Goal: Task Accomplishment & Management: Manage account settings

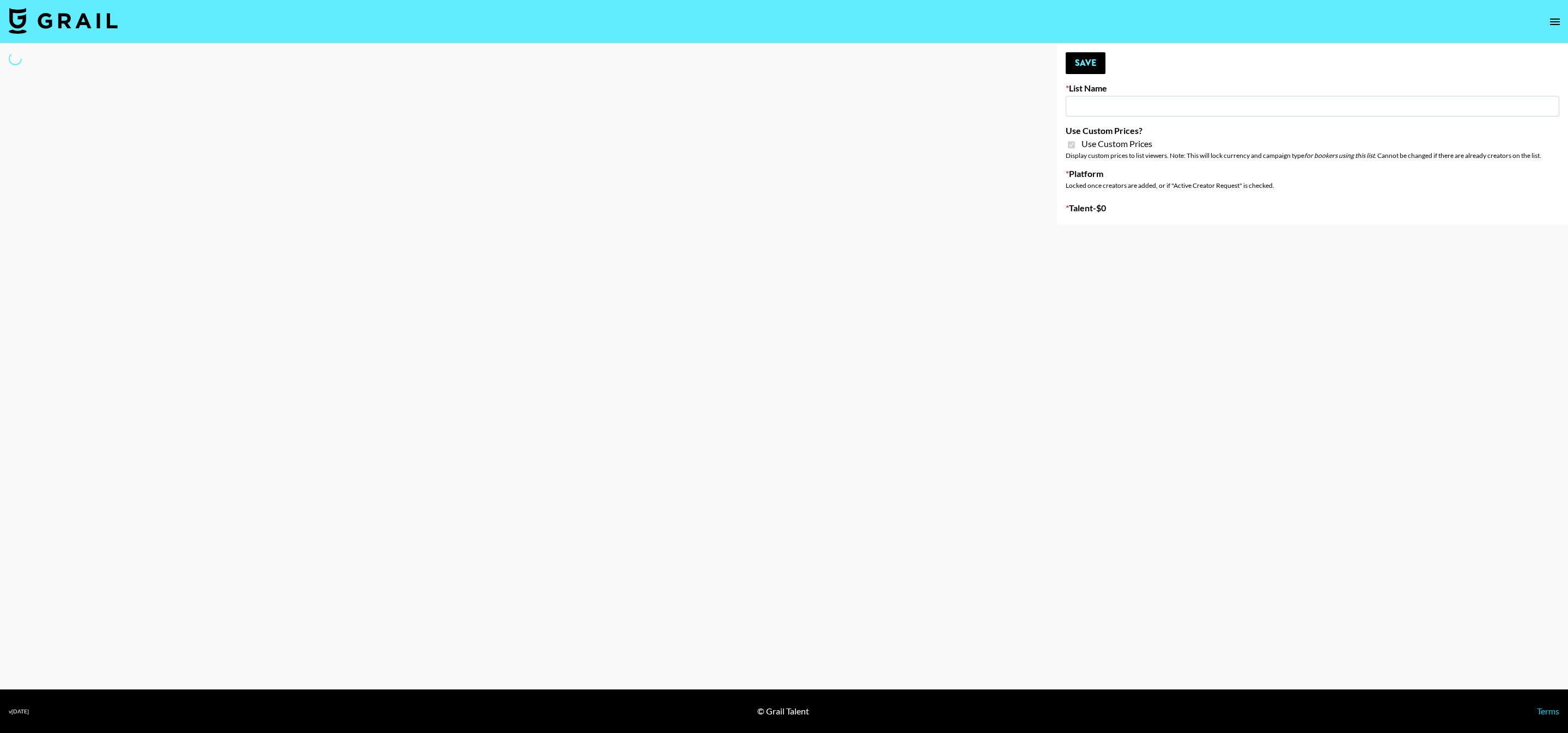
type input "Khiels (19th Aug)"
checkbox input "true"
select select "Brand"
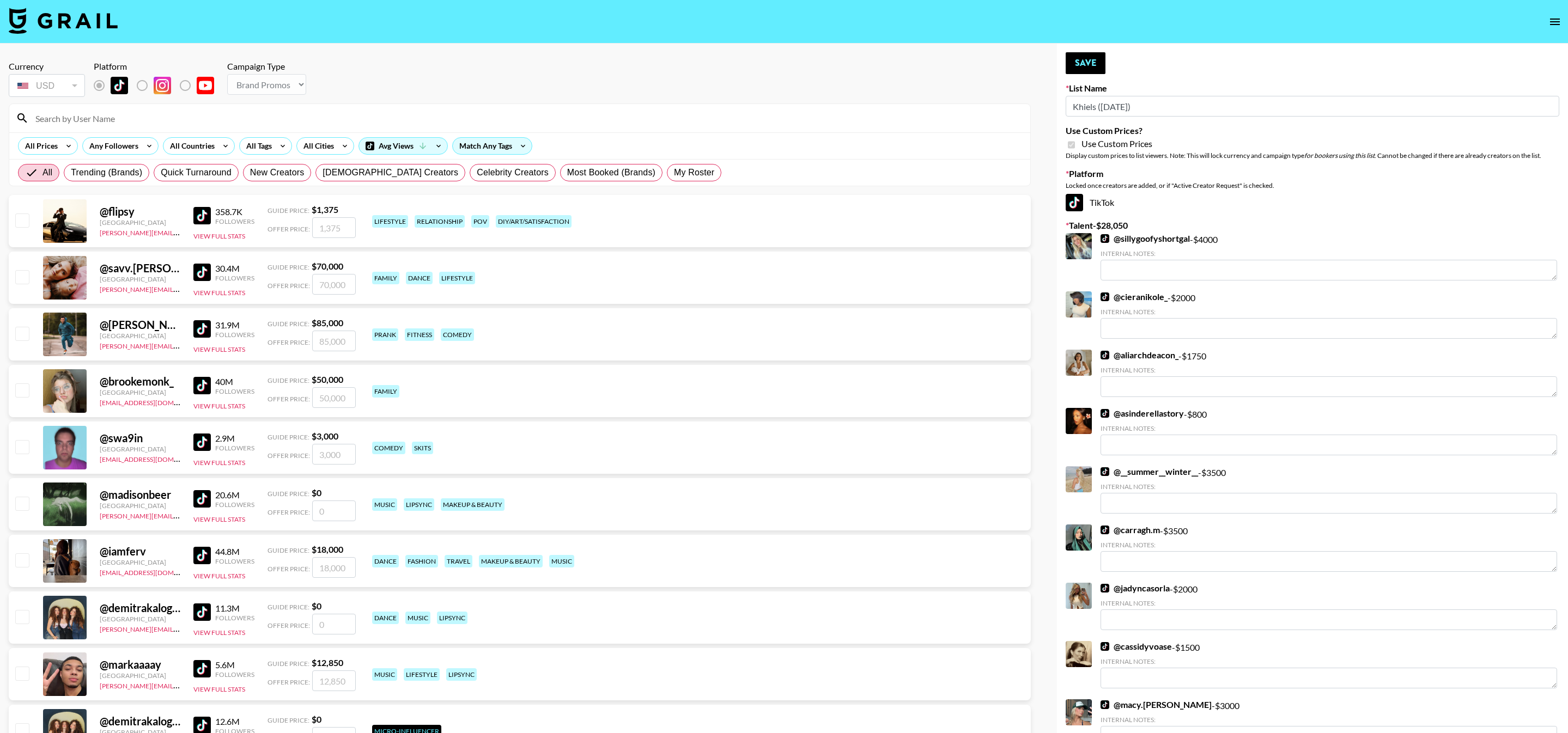
click at [247, 111] on input at bounding box center [526, 118] width 995 height 17
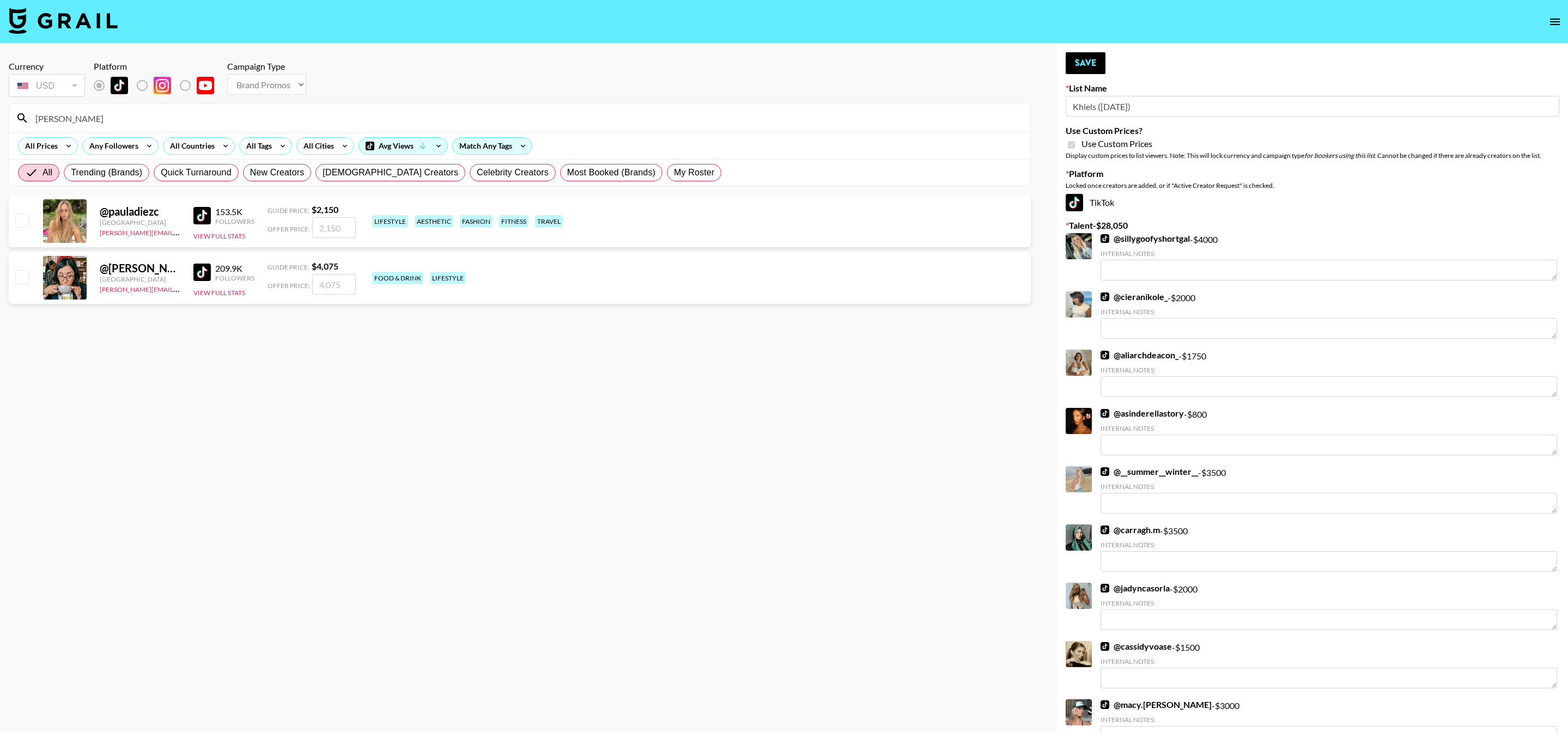
type input "Paula"
click at [32, 223] on div "@ pauladiezc Australia pete@grail-talent.com 153.5K Followers View Full Stats G…" at bounding box center [520, 221] width 1022 height 52
click at [31, 222] on div "@ pauladiezc Australia pete@grail-talent.com 153.5K Followers View Full Stats G…" at bounding box center [520, 221] width 1022 height 52
click at [15, 218] on input "checkbox" at bounding box center [21, 220] width 13 height 13
checkbox input "true"
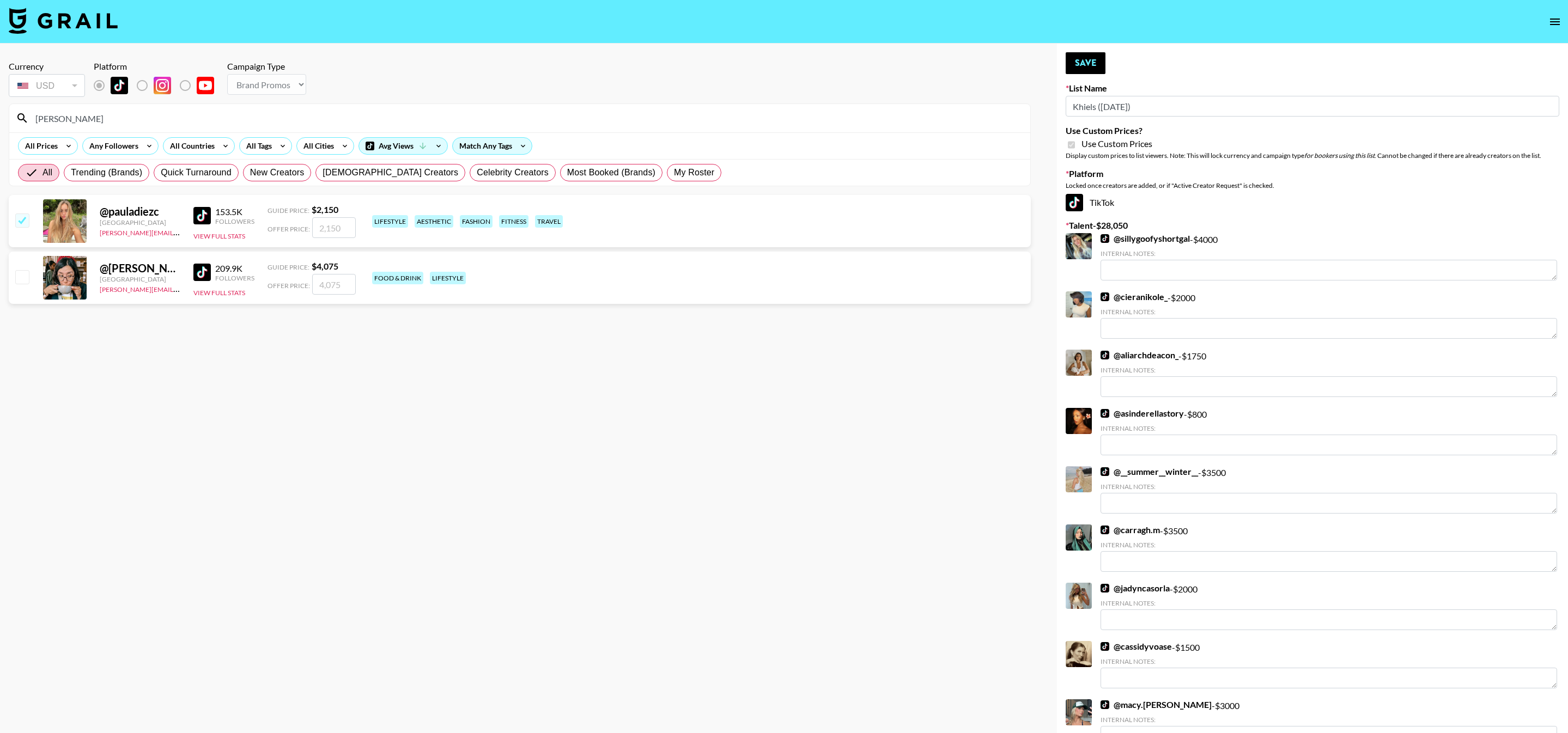
type input "2150"
click at [1088, 60] on button "Save" at bounding box center [1085, 63] width 40 height 22
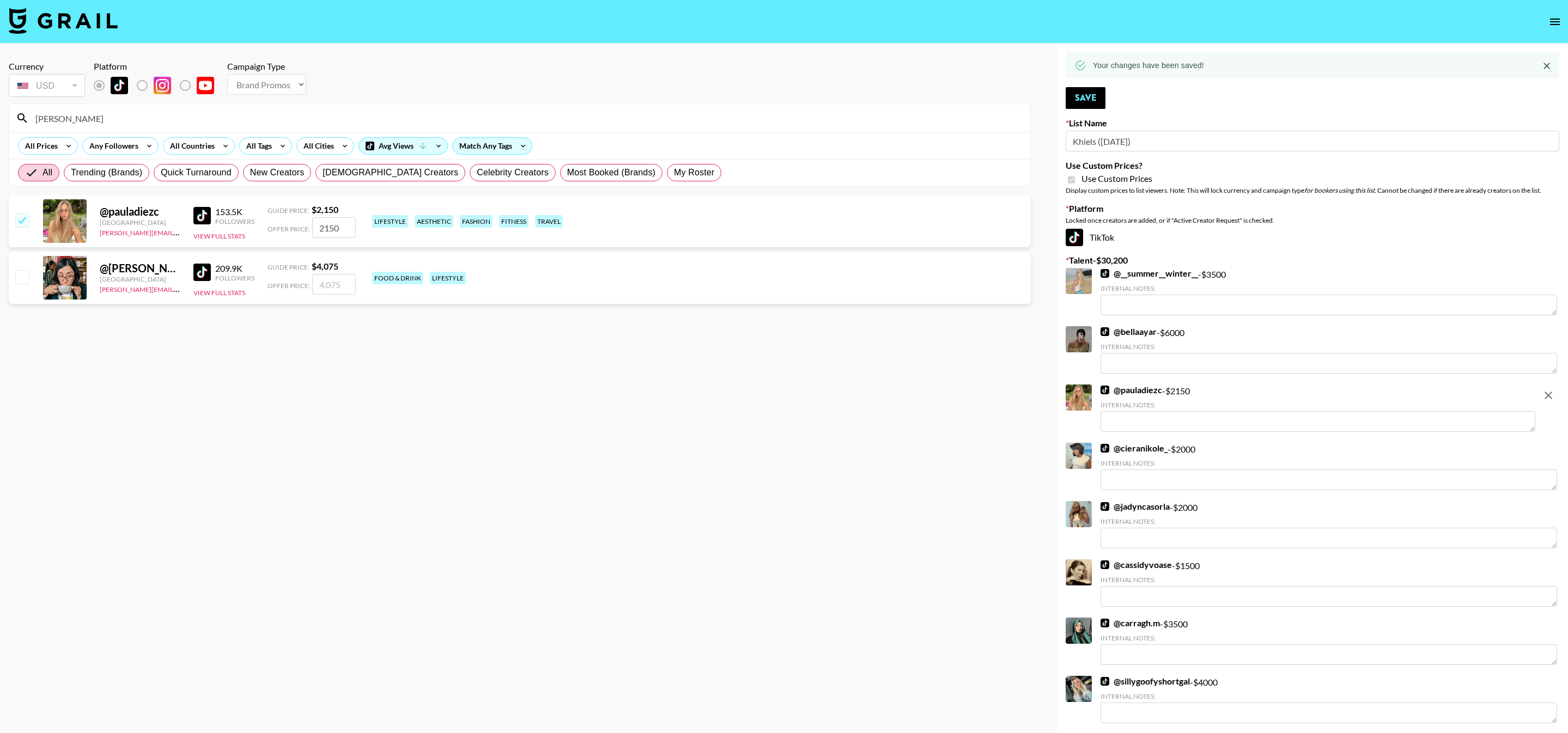
click at [19, 219] on input "checkbox" at bounding box center [21, 220] width 13 height 13
checkbox input "false"
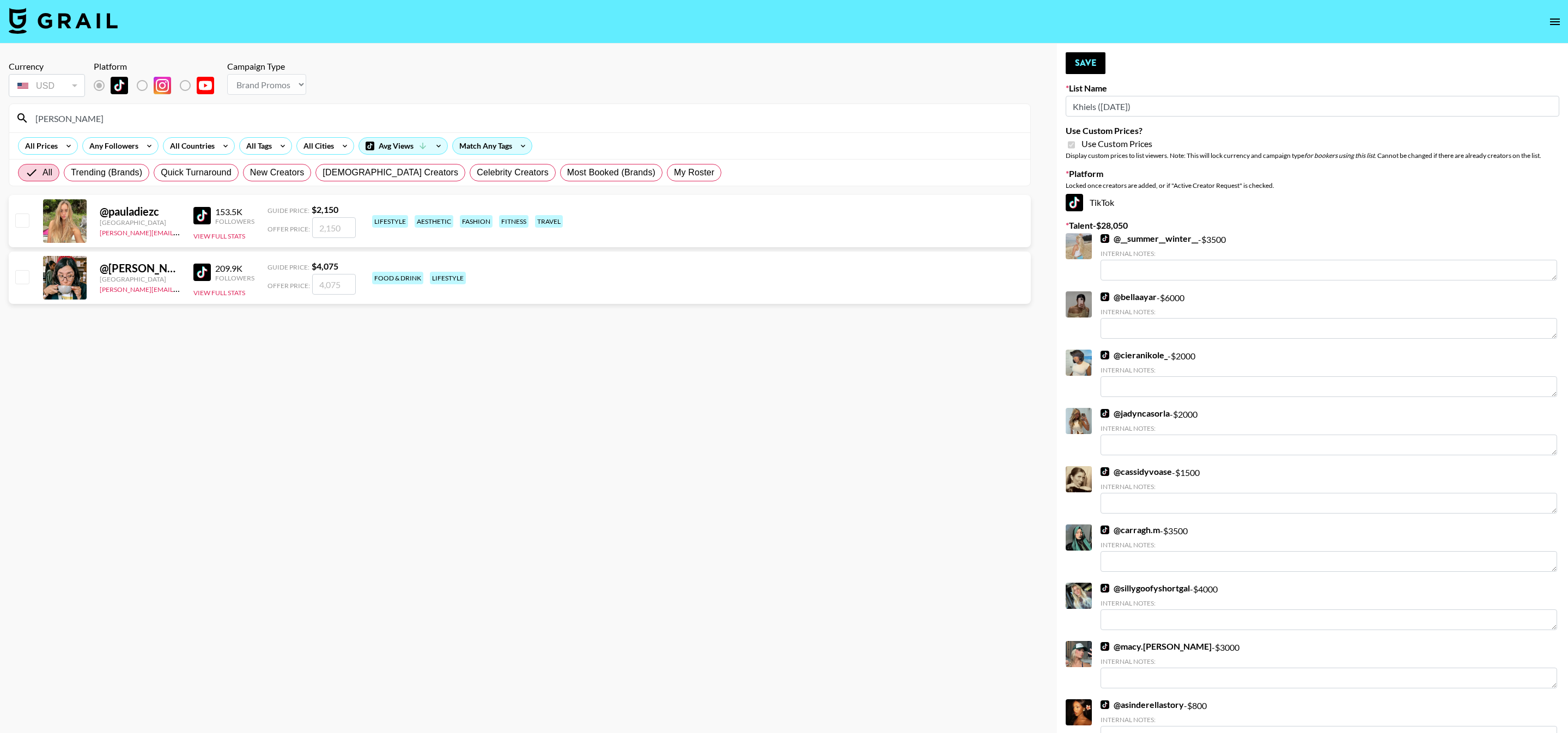
click at [16, 219] on input "checkbox" at bounding box center [21, 220] width 13 height 13
checkbox input "true"
type input "2150"
click at [1078, 60] on button "Save" at bounding box center [1085, 63] width 40 height 22
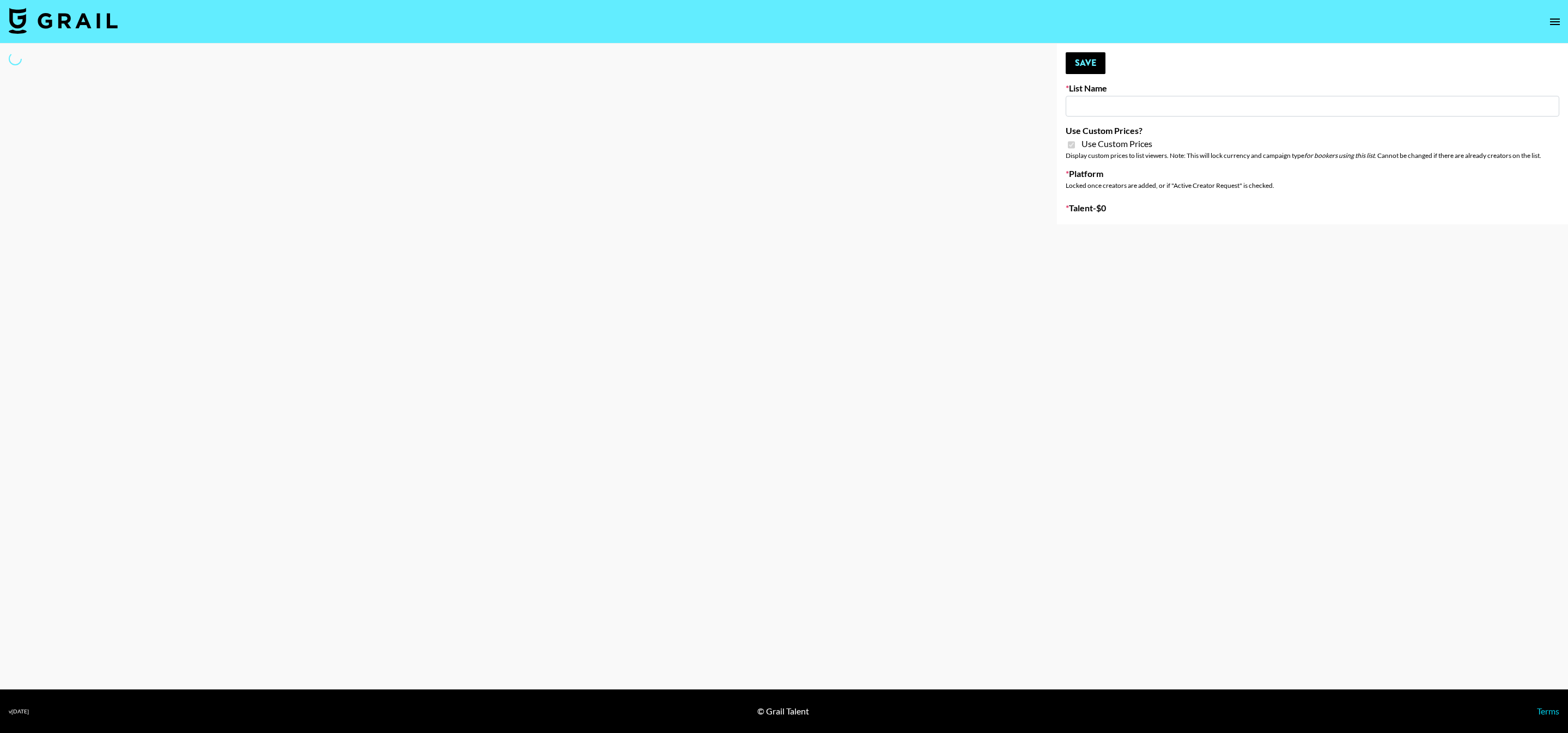
type input "Liquid Brands ([DATE])"
checkbox input "true"
select select "Brand"
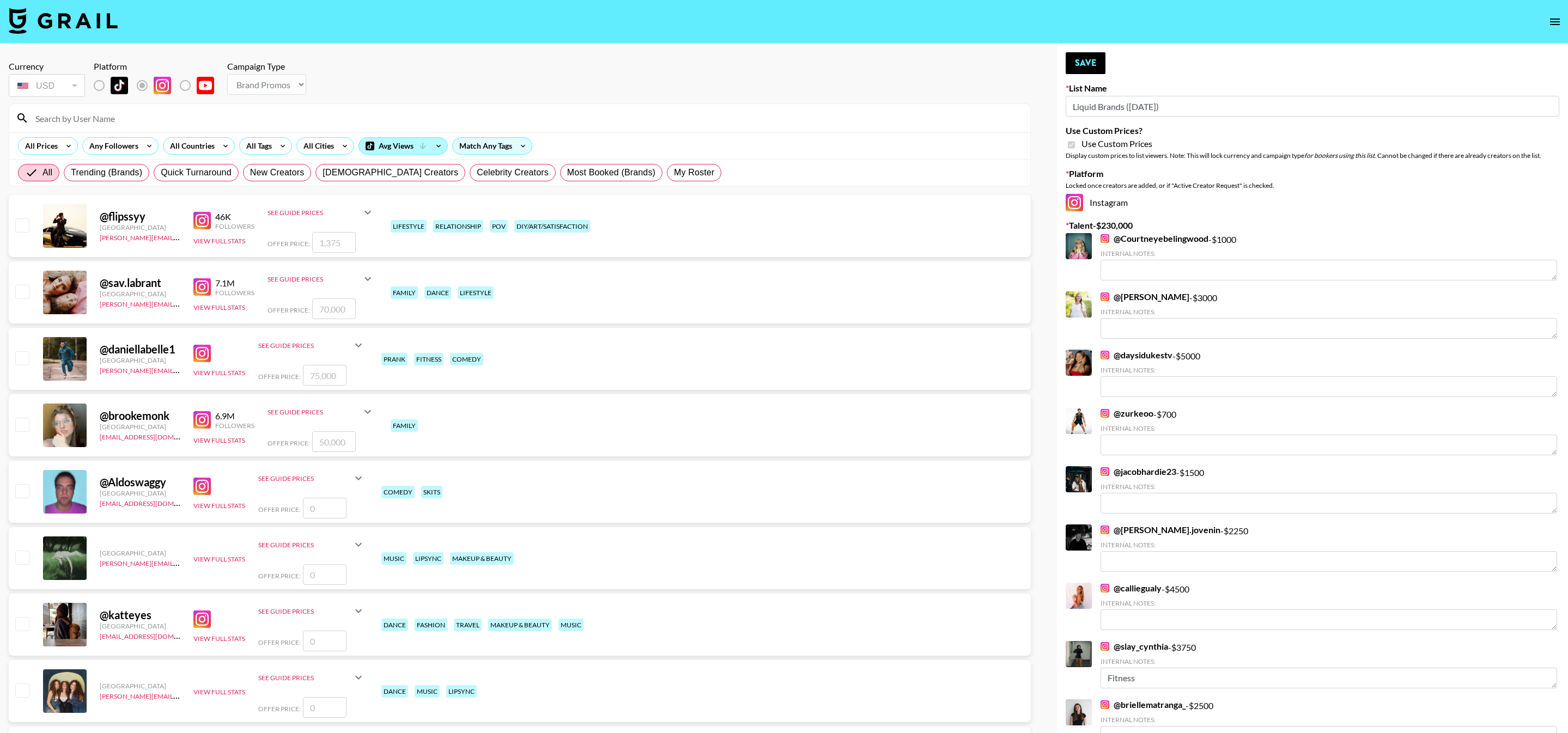
click at [674, 175] on span "My Roster" at bounding box center [694, 172] width 40 height 13
click at [674, 172] on input "My Roster" at bounding box center [674, 172] width 0 height 0
radio input "true"
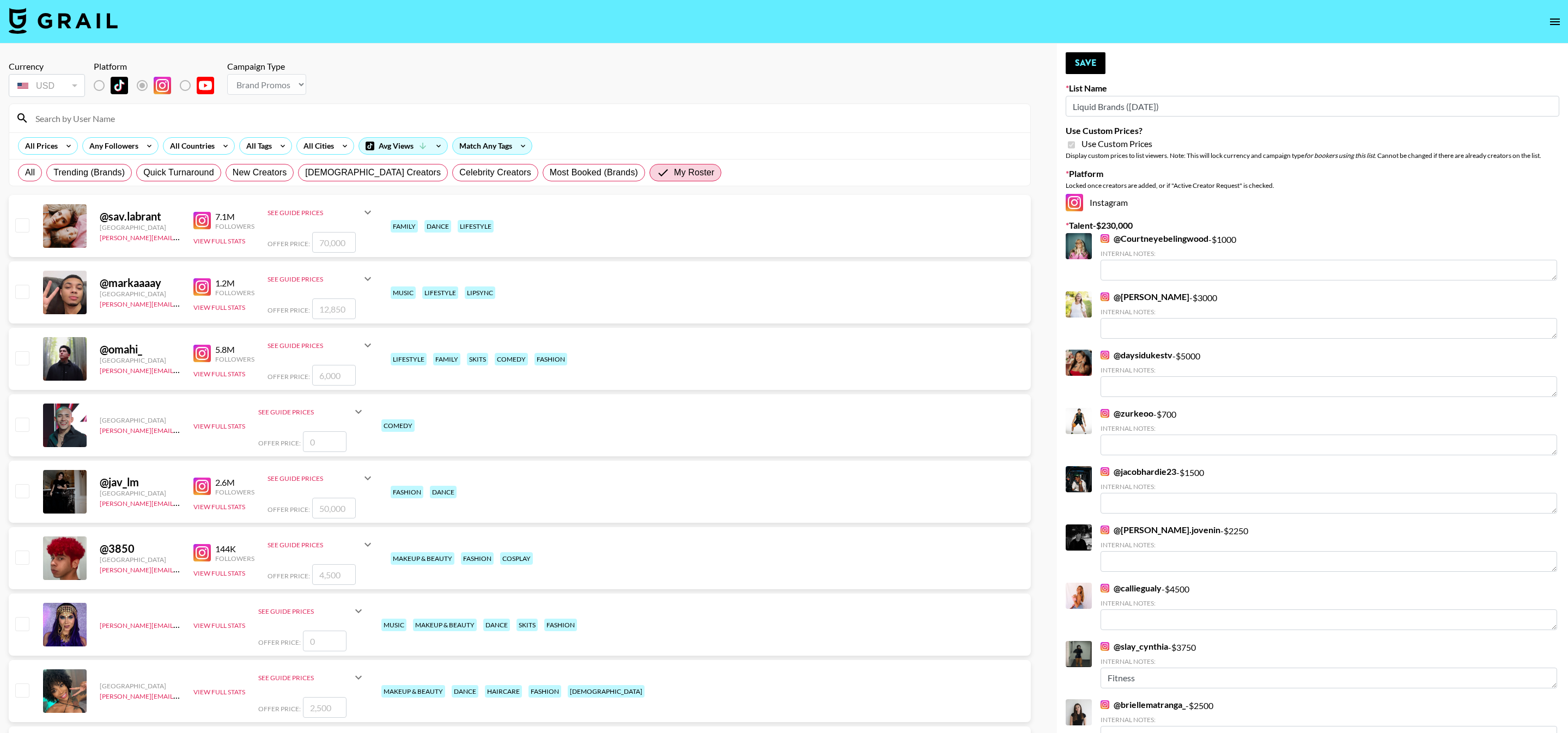
click at [172, 115] on input at bounding box center [526, 118] width 995 height 17
type input "a"
click at [768, 127] on div "a" at bounding box center [520, 118] width 1021 height 28
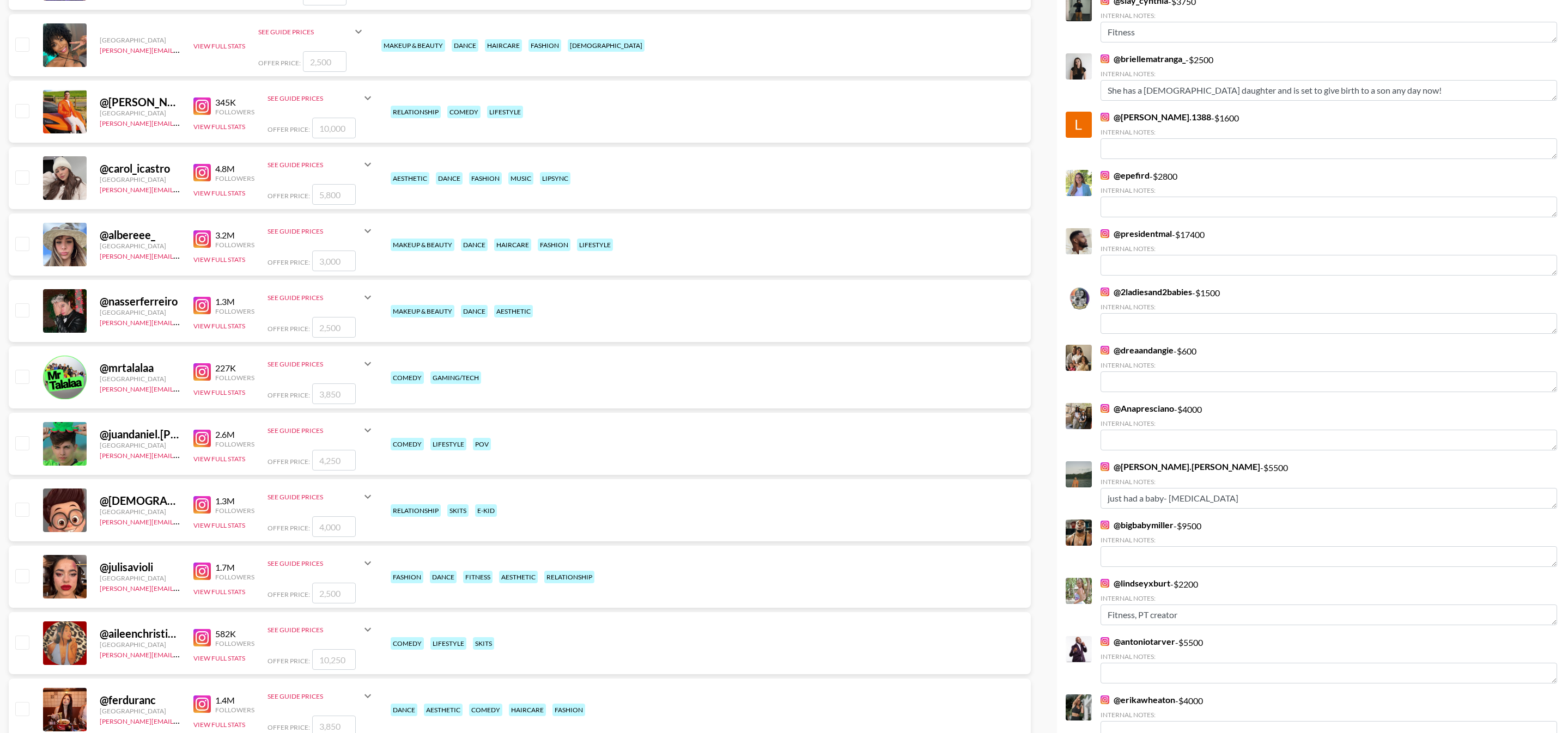
scroll to position [834, 0]
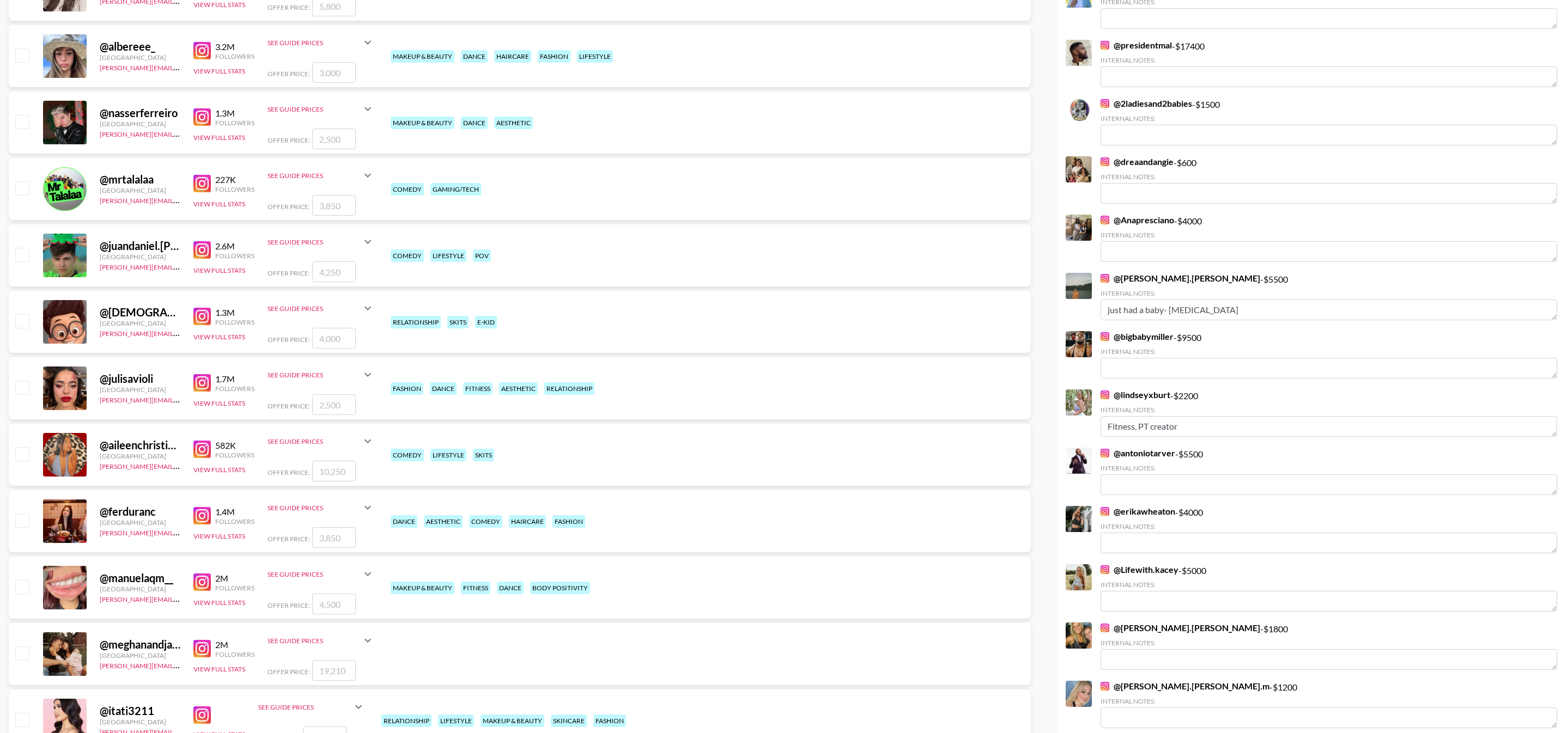
click at [20, 456] on input "checkbox" at bounding box center [21, 453] width 13 height 13
checkbox input "true"
type input "10250"
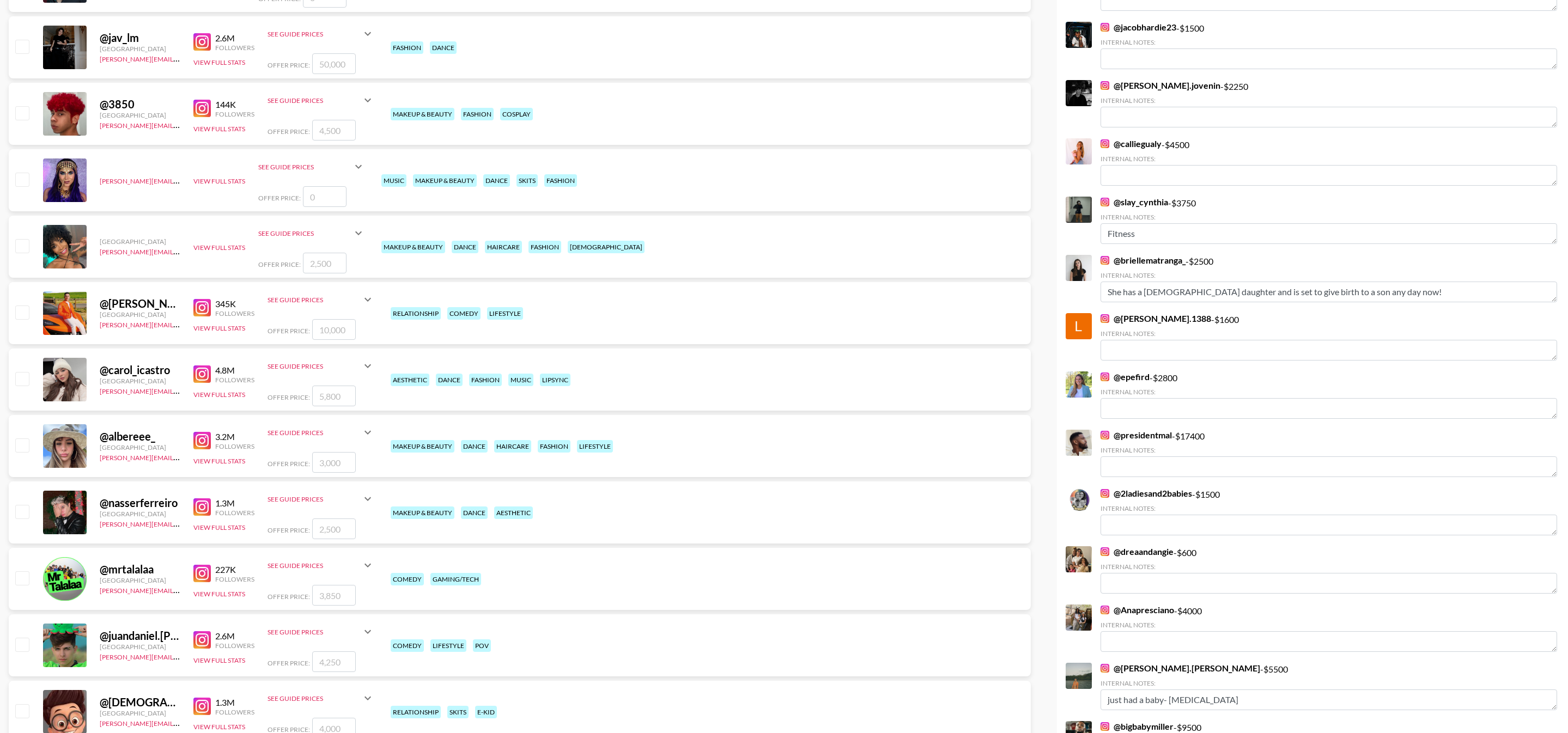
scroll to position [0, 0]
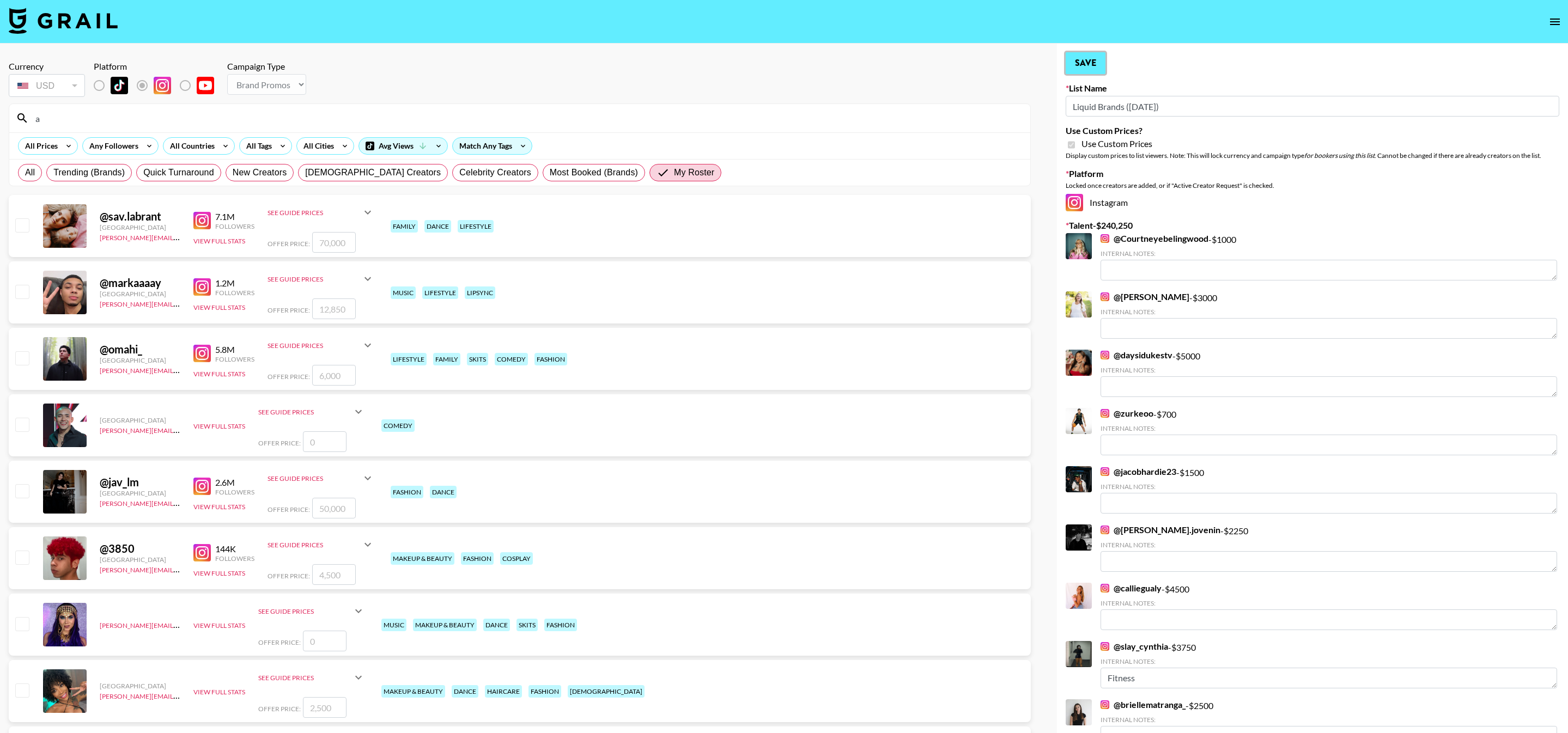
click at [1088, 67] on button "Save" at bounding box center [1085, 63] width 40 height 22
